Goal: Transaction & Acquisition: Book appointment/travel/reservation

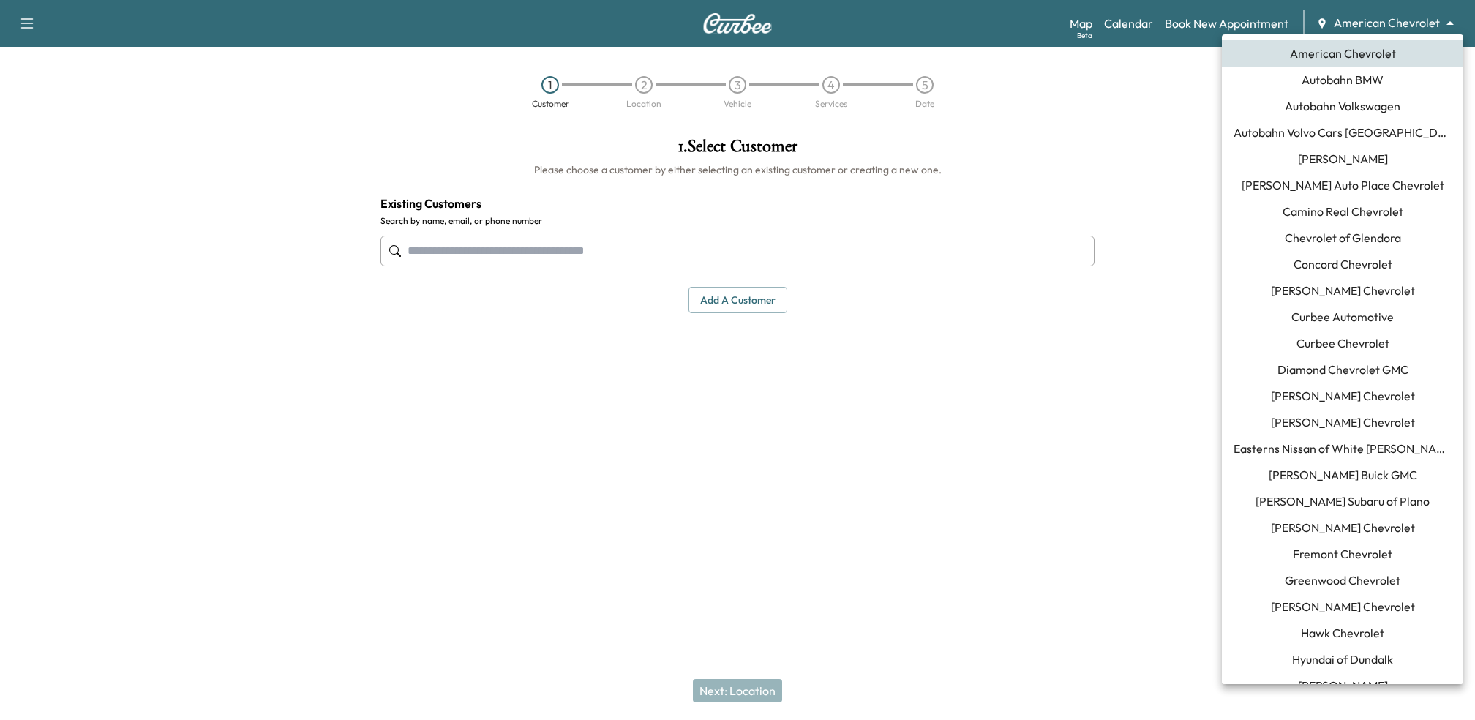
click at [1430, 24] on body "Support Log Out Map Beta Calendar Book New Appointment American Chevrolet *****…" at bounding box center [737, 360] width 1475 height 720
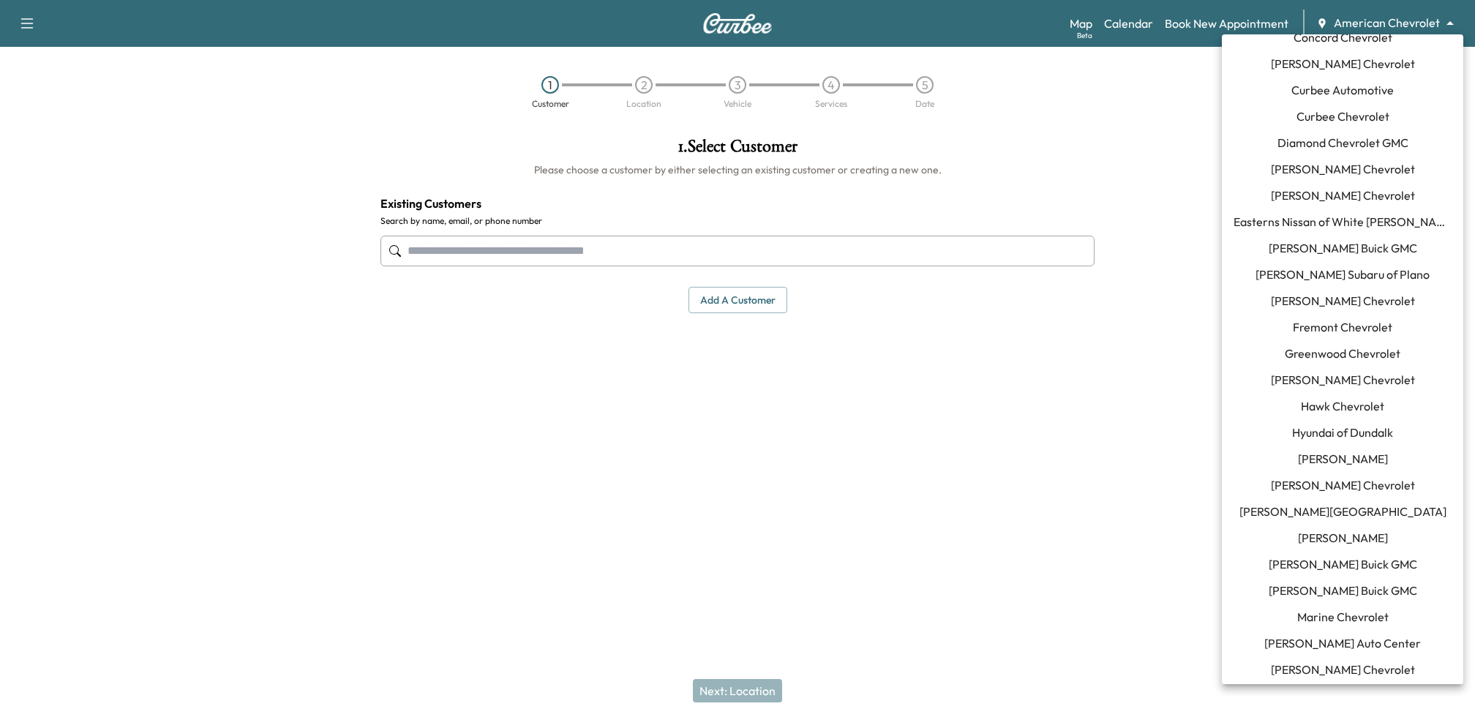
scroll to position [969, 0]
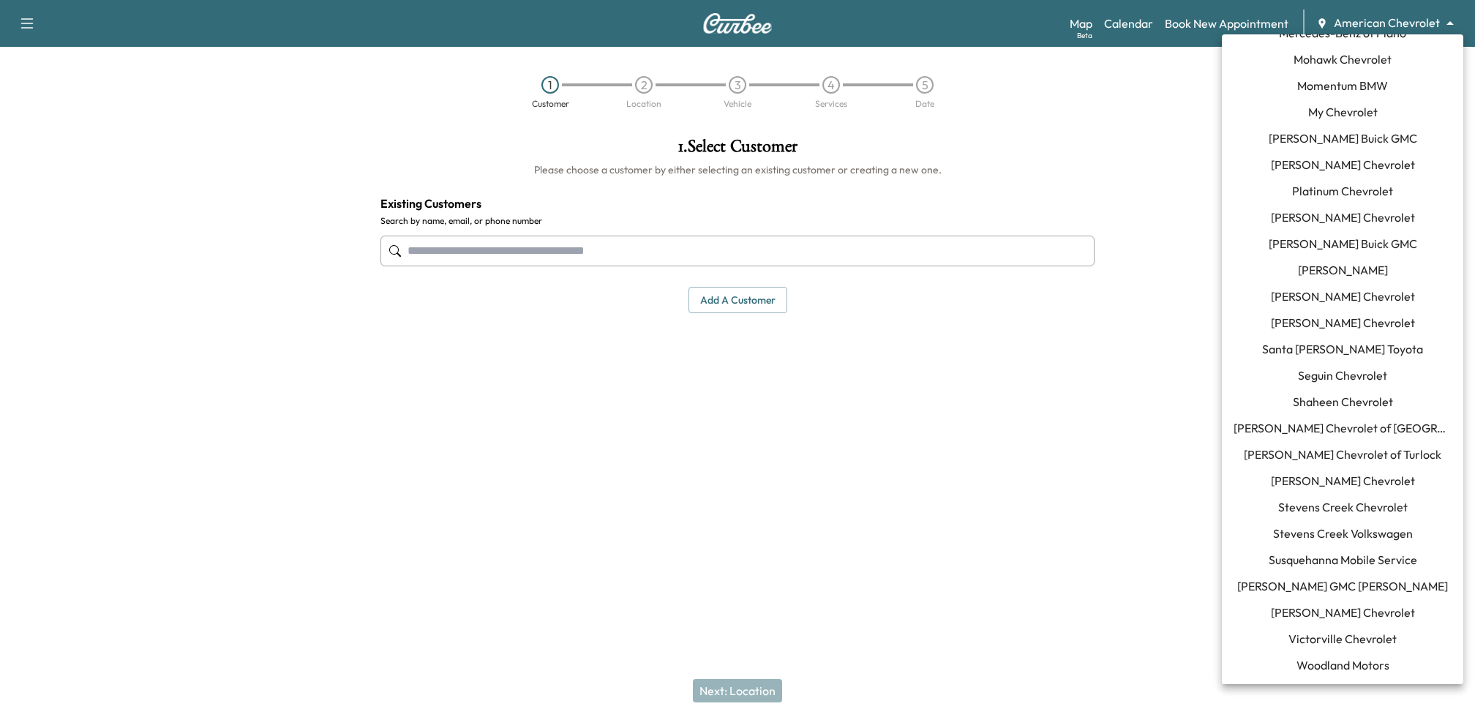
click at [1311, 378] on span "Seguin Chevrolet" at bounding box center [1342, 376] width 89 height 18
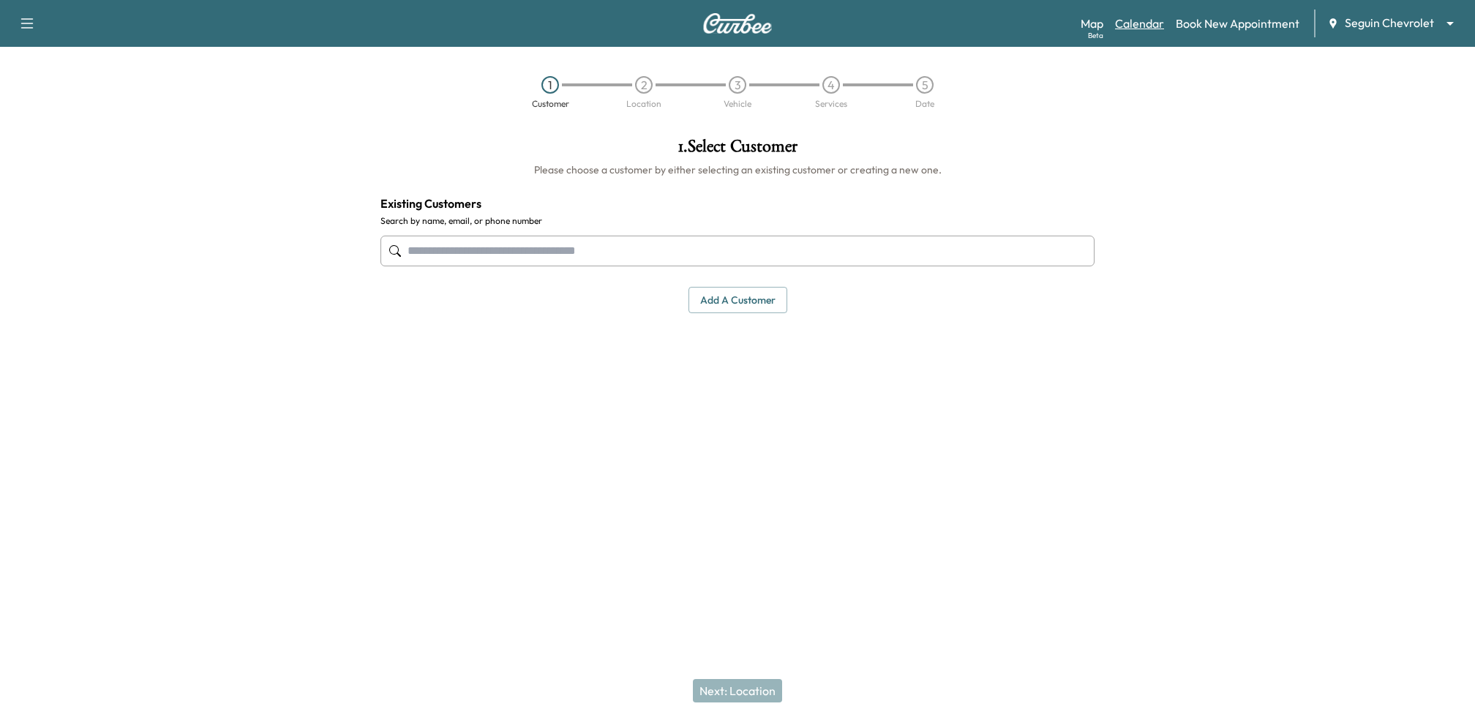
click at [1139, 26] on link "Calendar" at bounding box center [1139, 24] width 49 height 18
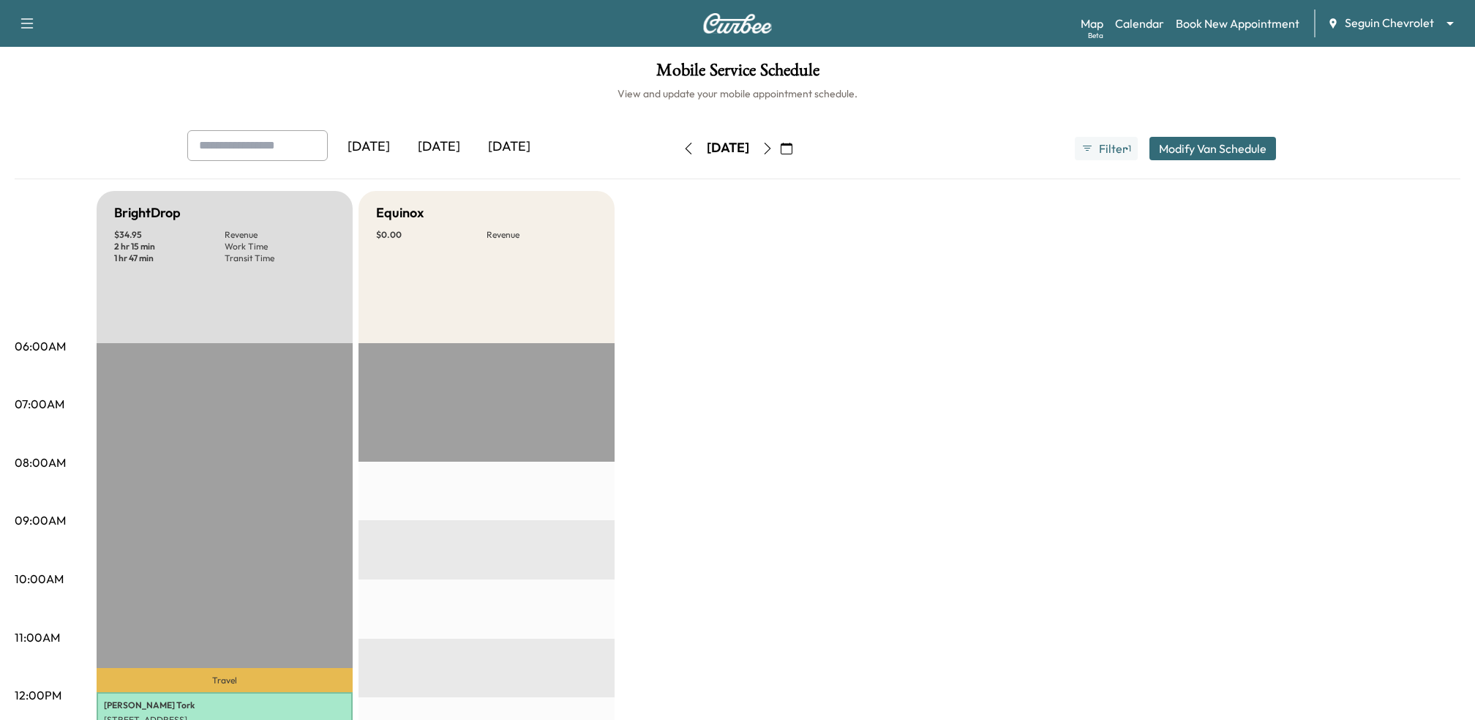
click at [771, 149] on icon "button" at bounding box center [768, 149] width 7 height 12
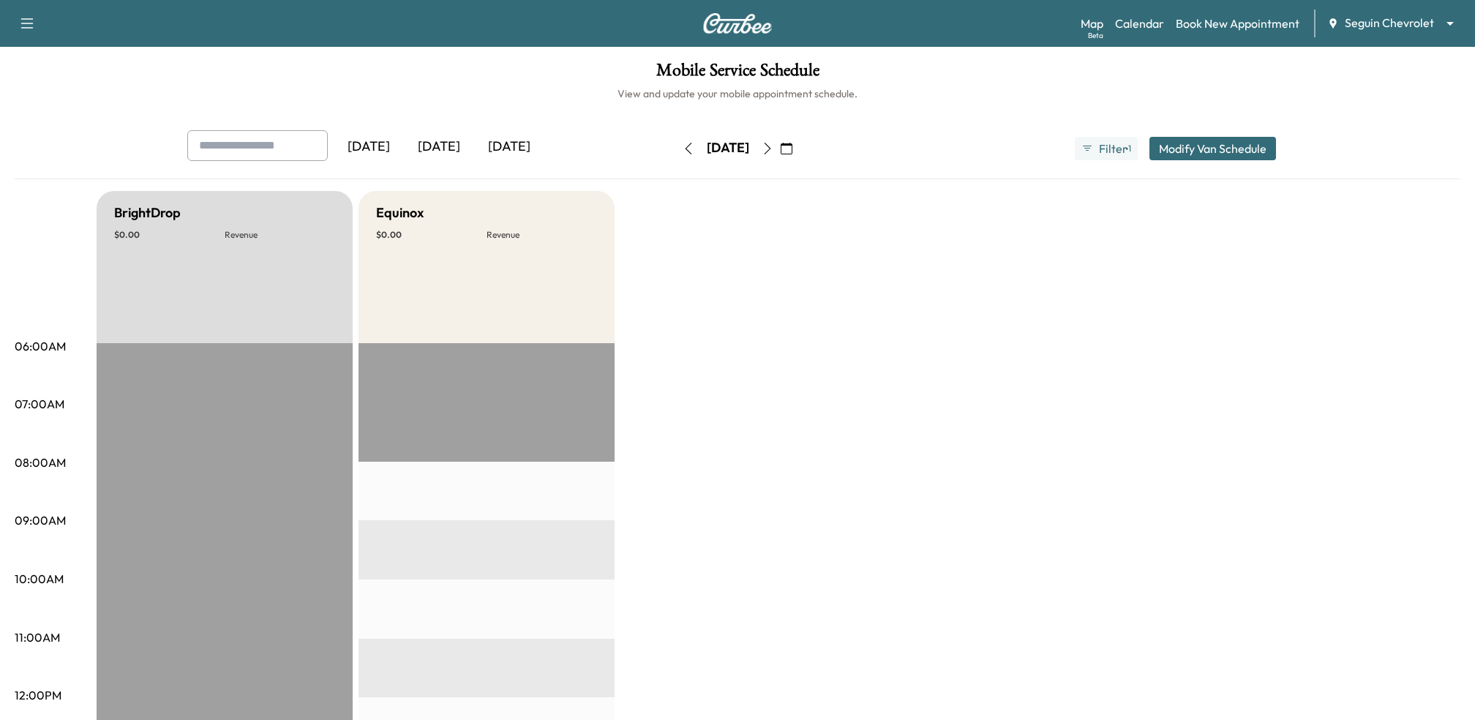
click at [771, 149] on icon "button" at bounding box center [768, 149] width 7 height 12
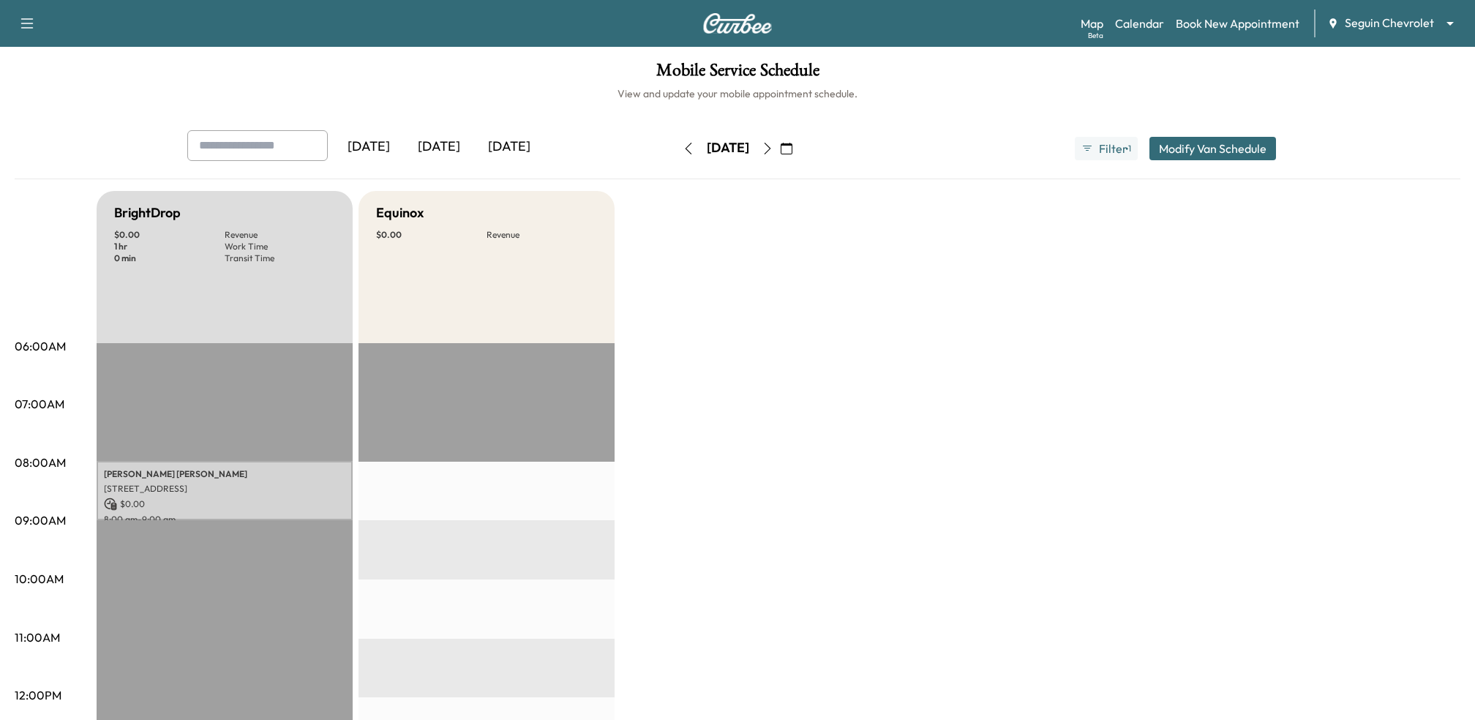
click at [774, 148] on icon "button" at bounding box center [768, 149] width 12 height 12
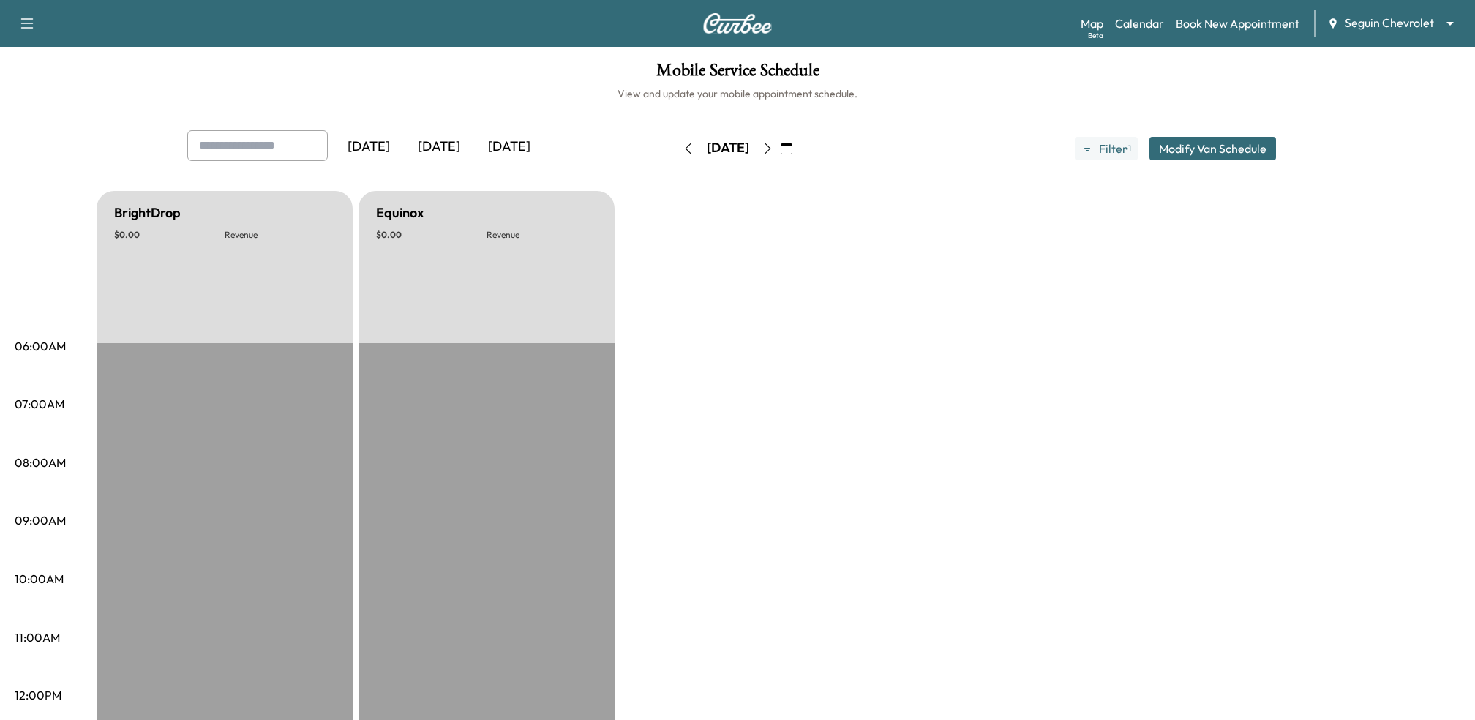
click at [1210, 24] on link "Book New Appointment" at bounding box center [1238, 24] width 124 height 18
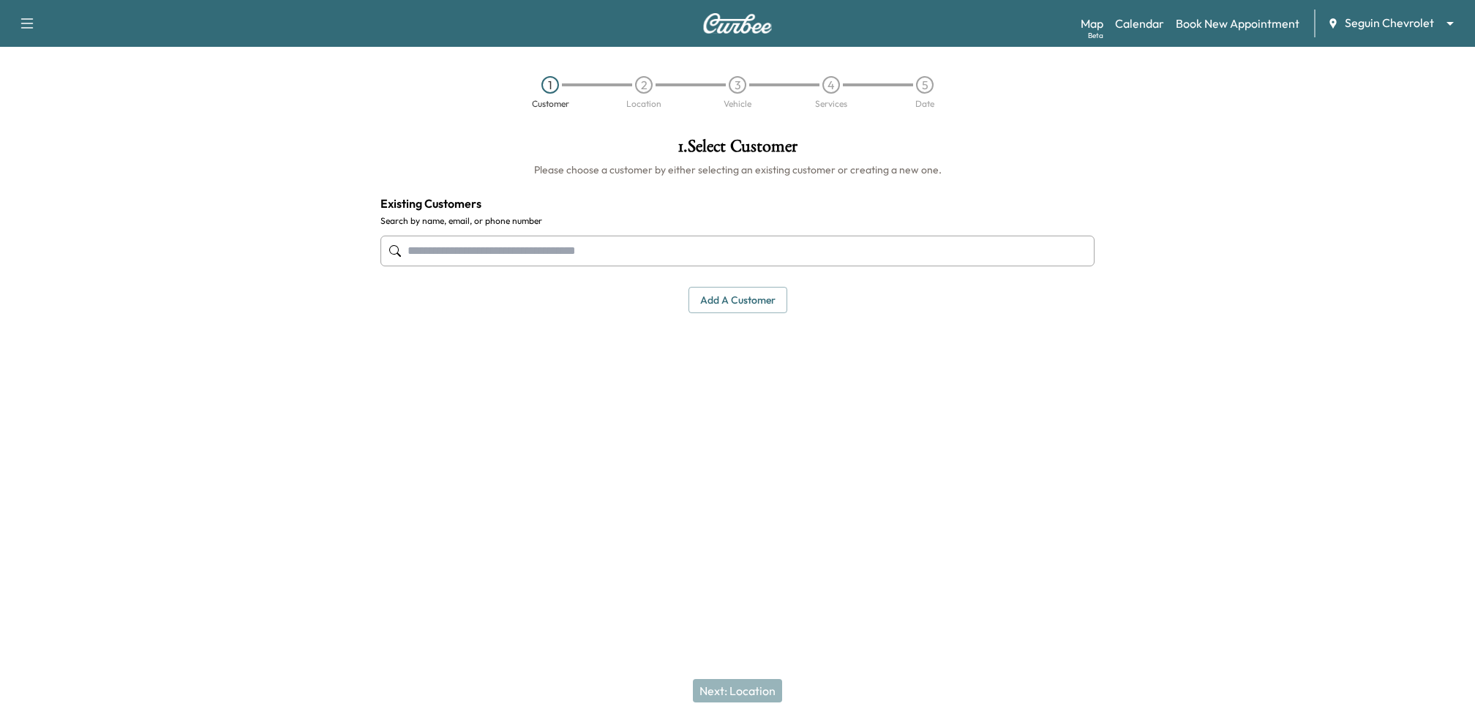
click at [692, 258] on input "text" at bounding box center [738, 251] width 714 height 31
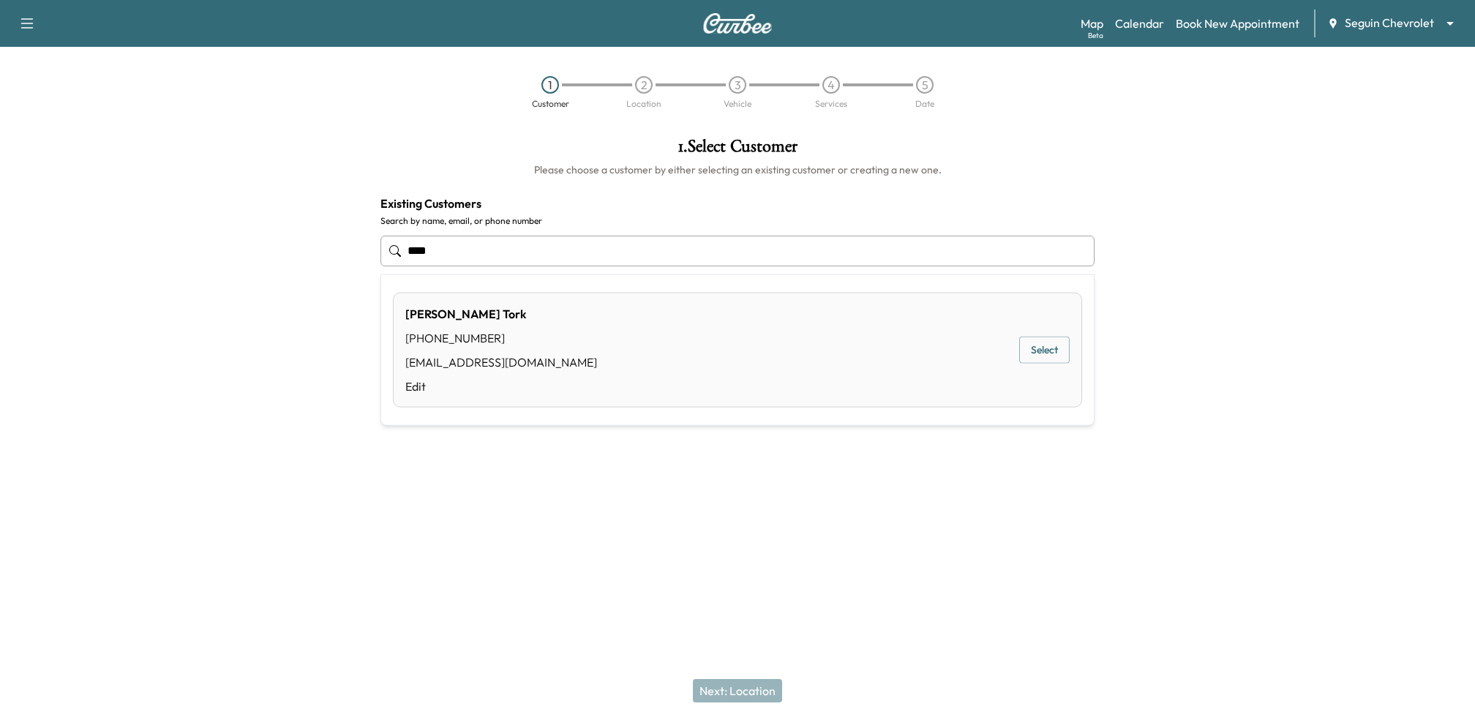
click at [1050, 353] on button "Select" at bounding box center [1044, 350] width 50 height 27
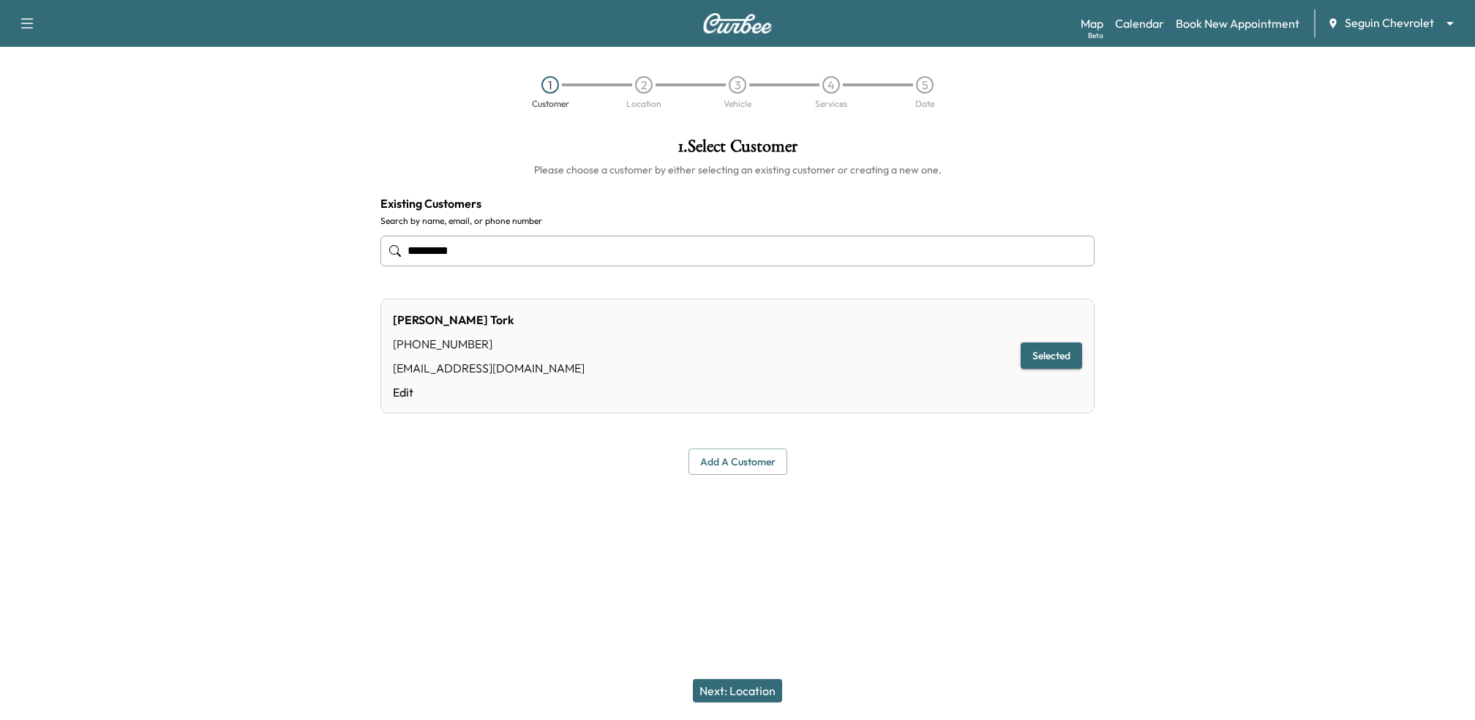
type input "*********"
click at [716, 686] on button "Next: Location" at bounding box center [737, 690] width 89 height 23
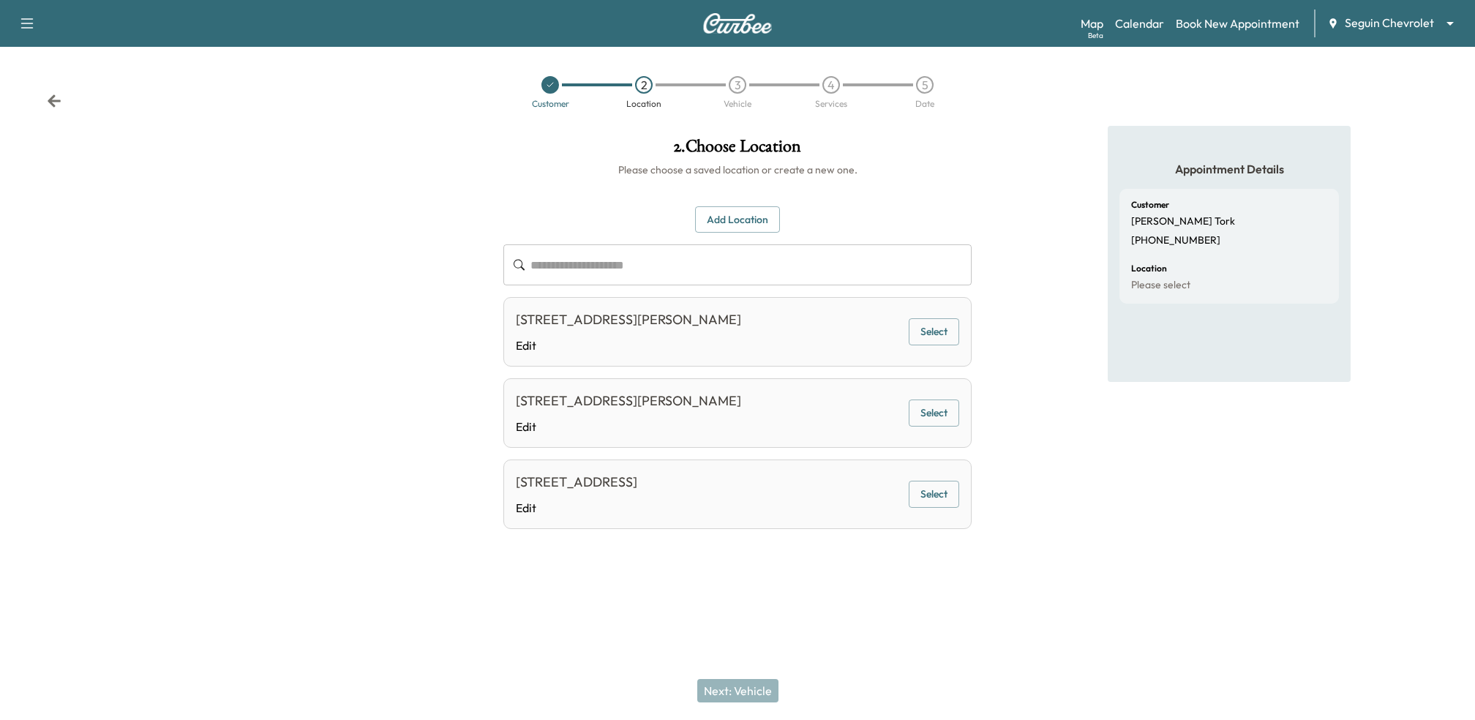
click at [925, 316] on div "[STREET_ADDRESS][PERSON_NAME] Edit Select" at bounding box center [737, 332] width 468 height 70
click at [935, 327] on button "Select" at bounding box center [934, 331] width 50 height 27
click at [745, 684] on button "Next: Vehicle" at bounding box center [737, 690] width 81 height 23
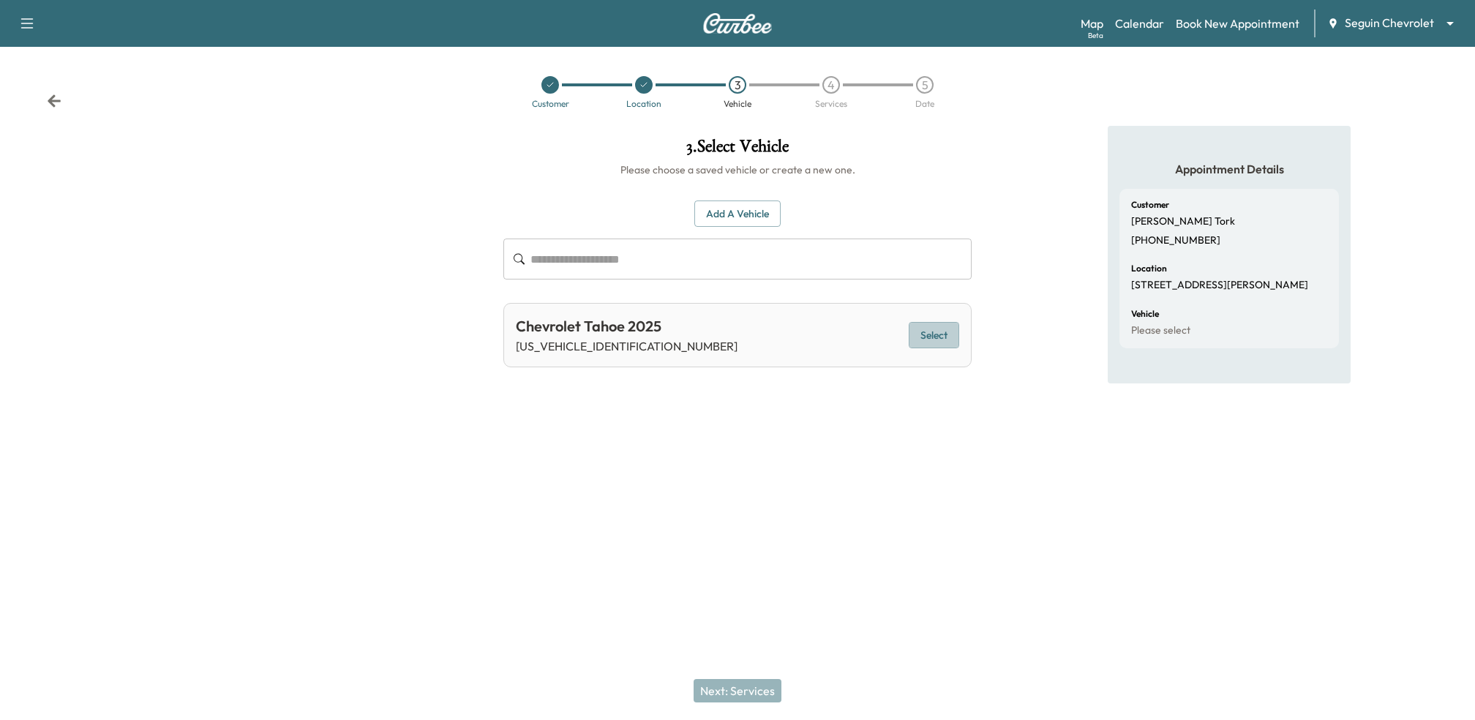
click at [924, 339] on button "Select" at bounding box center [934, 335] width 50 height 27
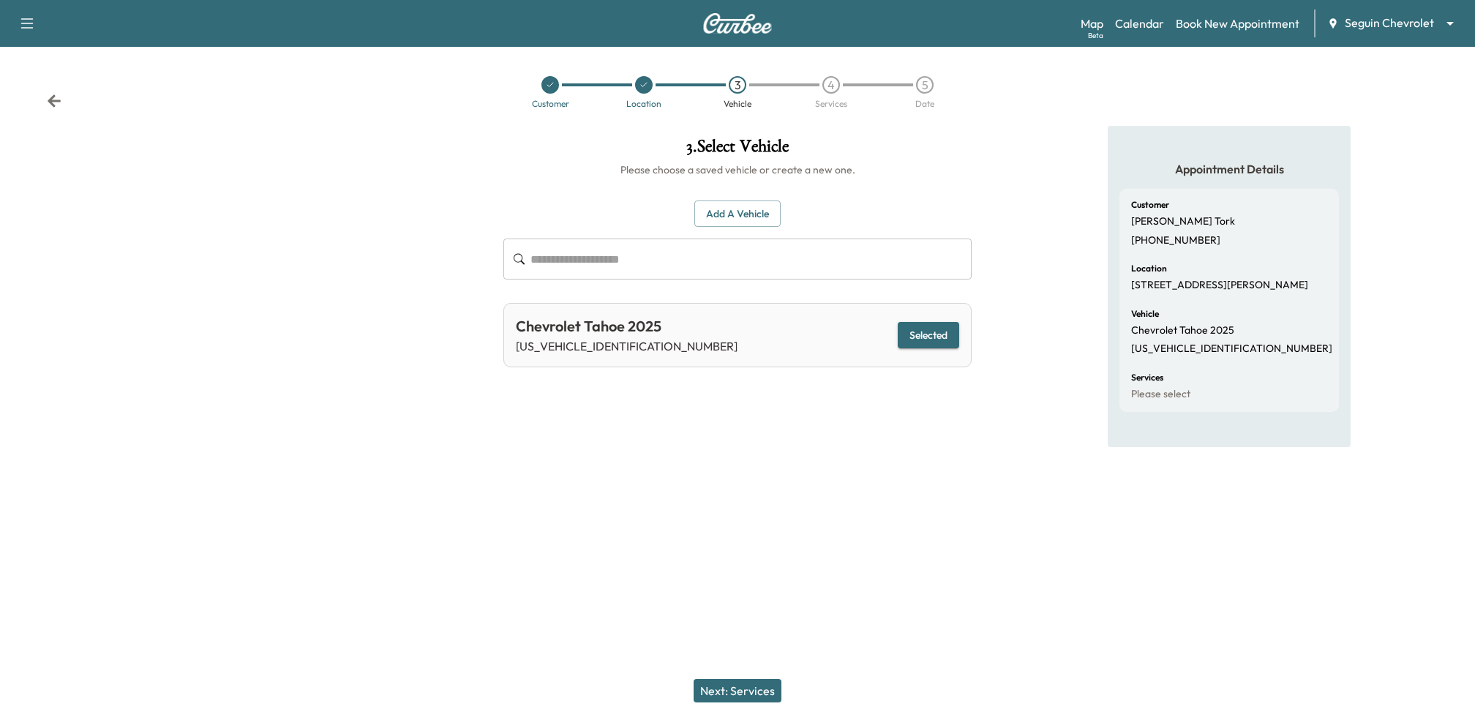
click at [718, 694] on button "Next: Services" at bounding box center [738, 690] width 88 height 23
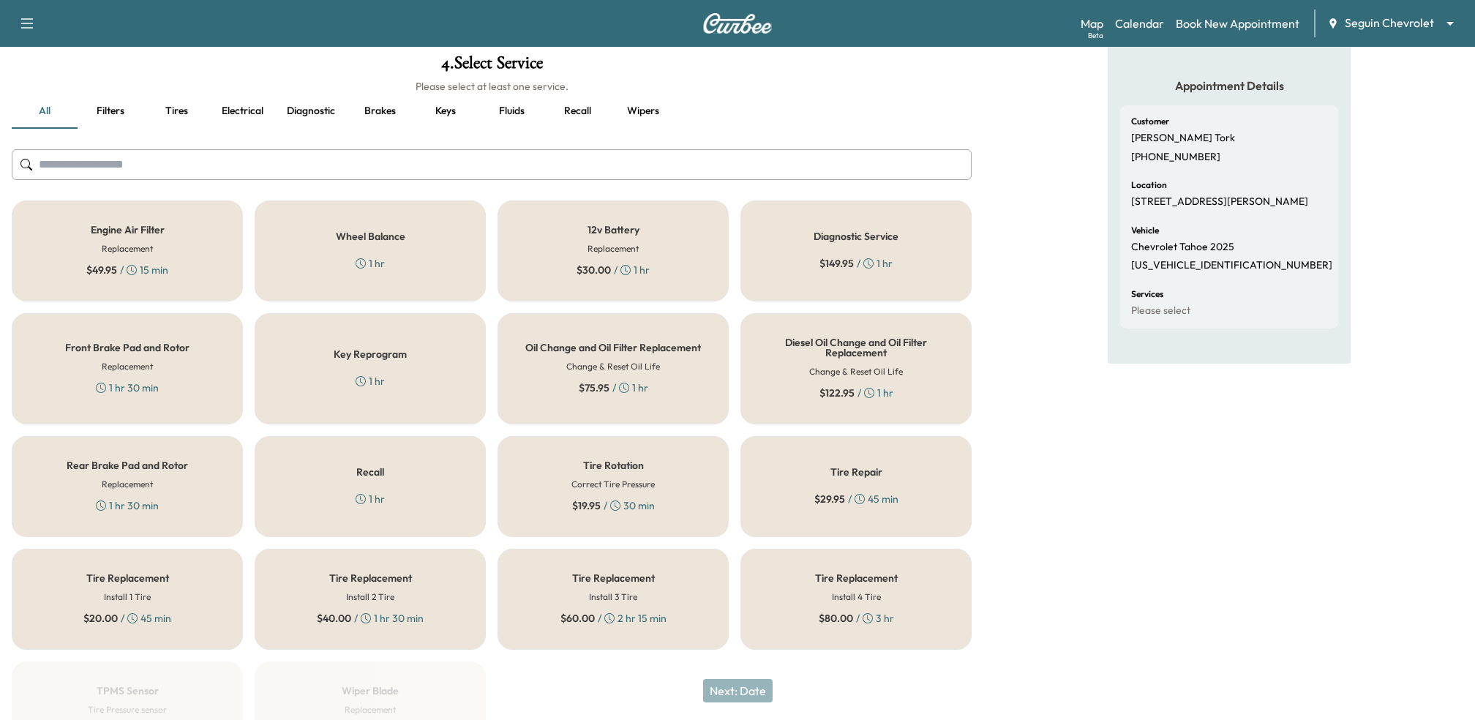
scroll to position [107, 0]
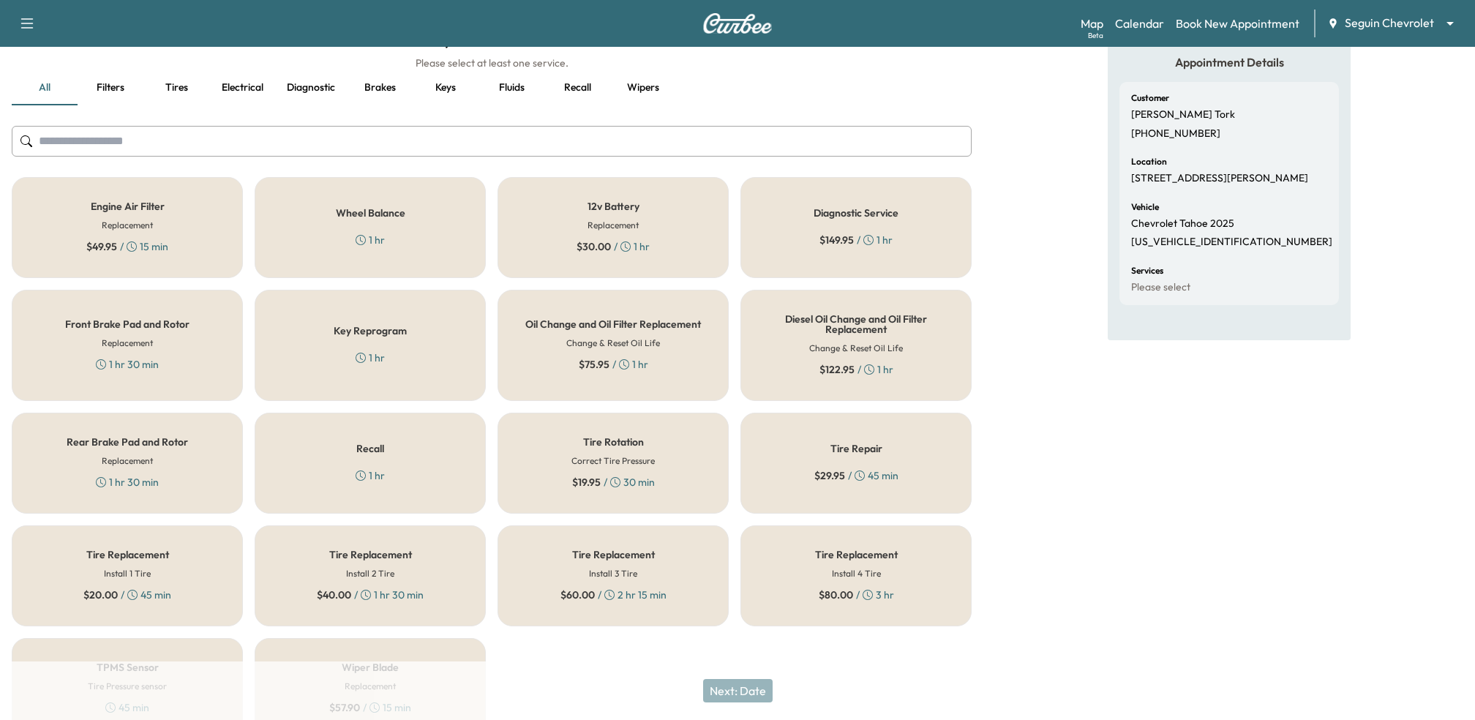
click at [643, 341] on h6 "Change & Reset Oil Life" at bounding box center [613, 343] width 94 height 13
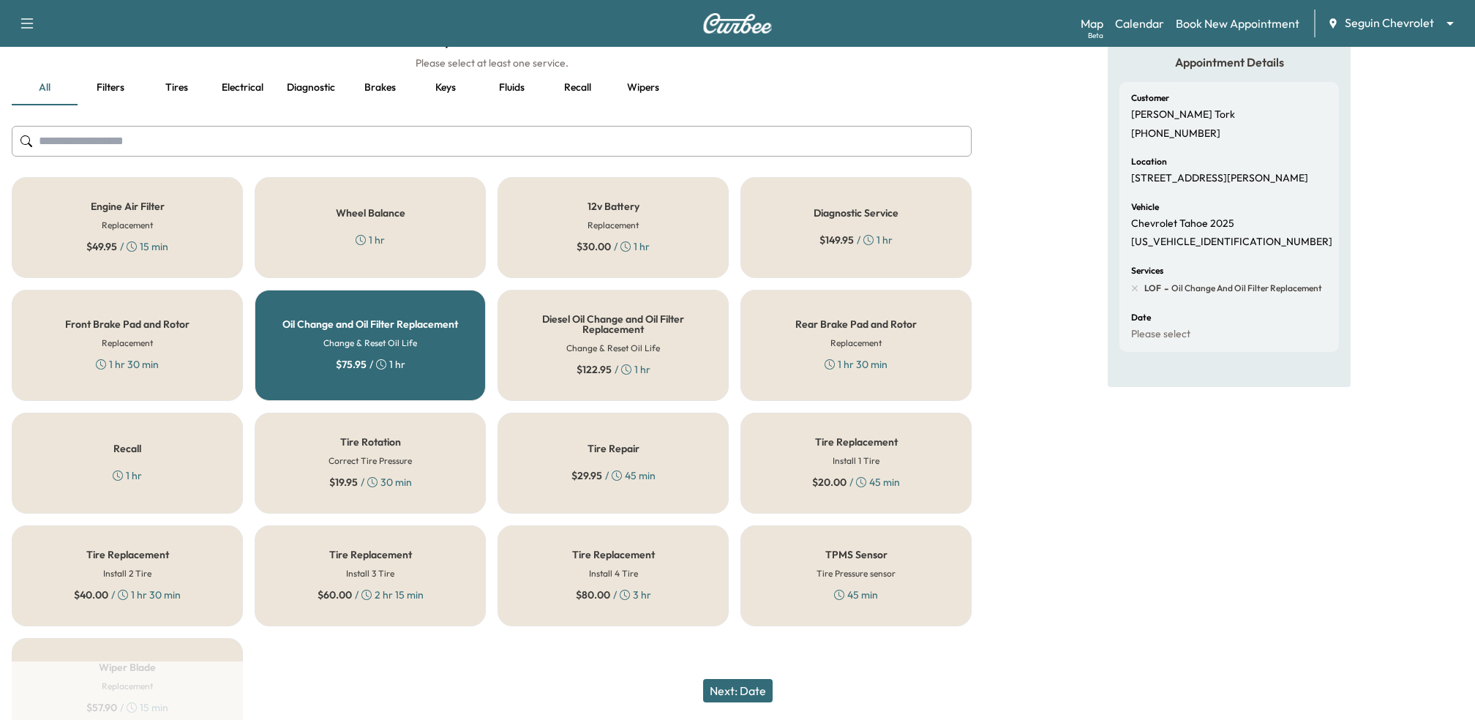
click at [733, 685] on button "Next: Date" at bounding box center [738, 690] width 70 height 23
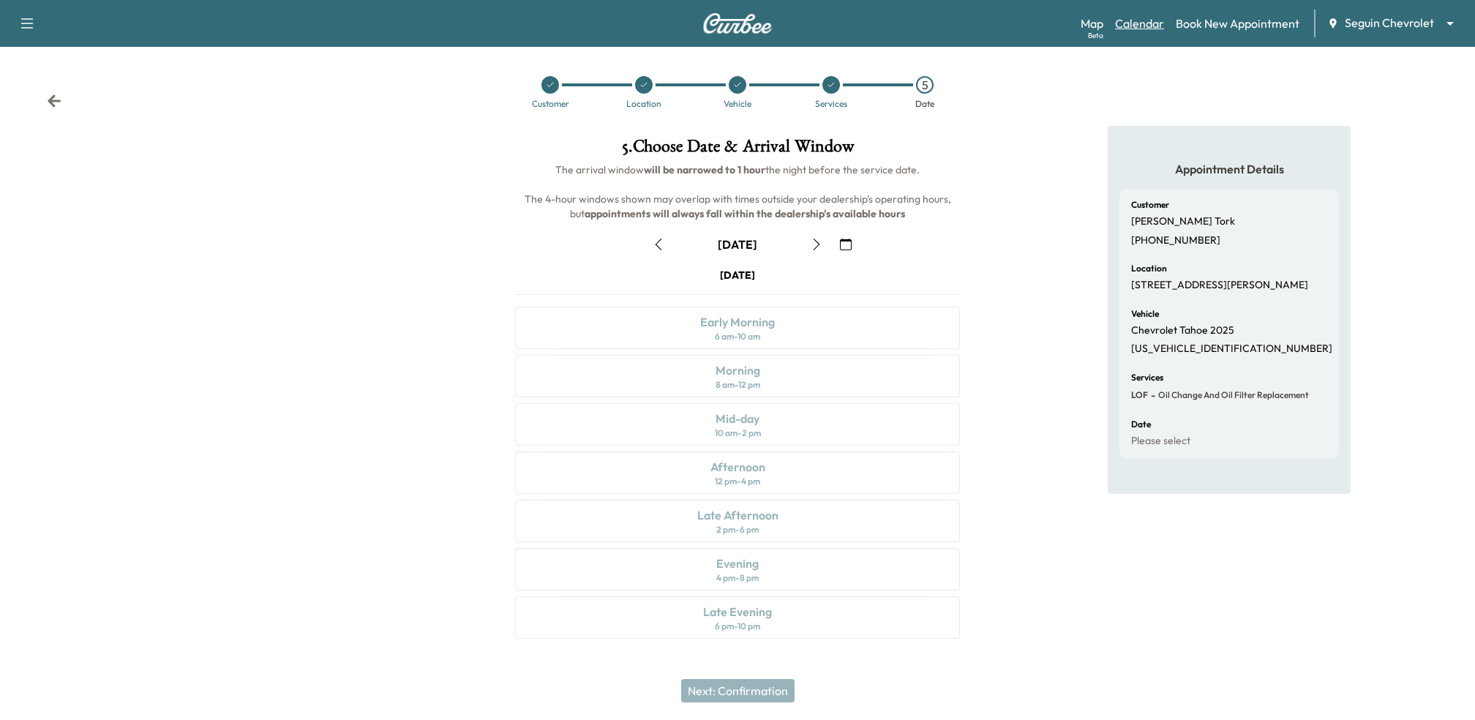
click at [1136, 29] on link "Calendar" at bounding box center [1139, 24] width 49 height 18
